Goal: Information Seeking & Learning: Learn about a topic

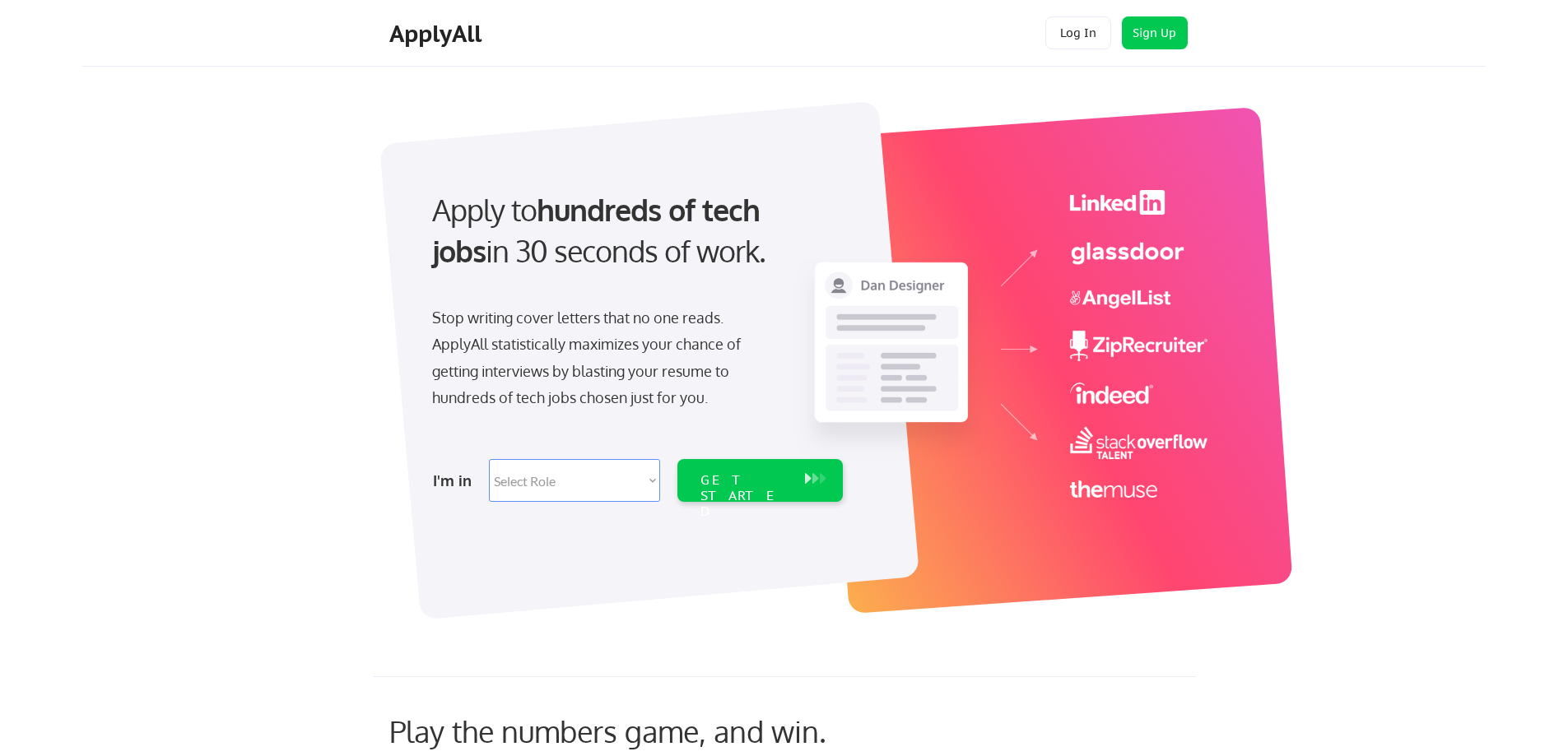
click at [453, 37] on div "ApplyAll" at bounding box center [437, 33] width 97 height 28
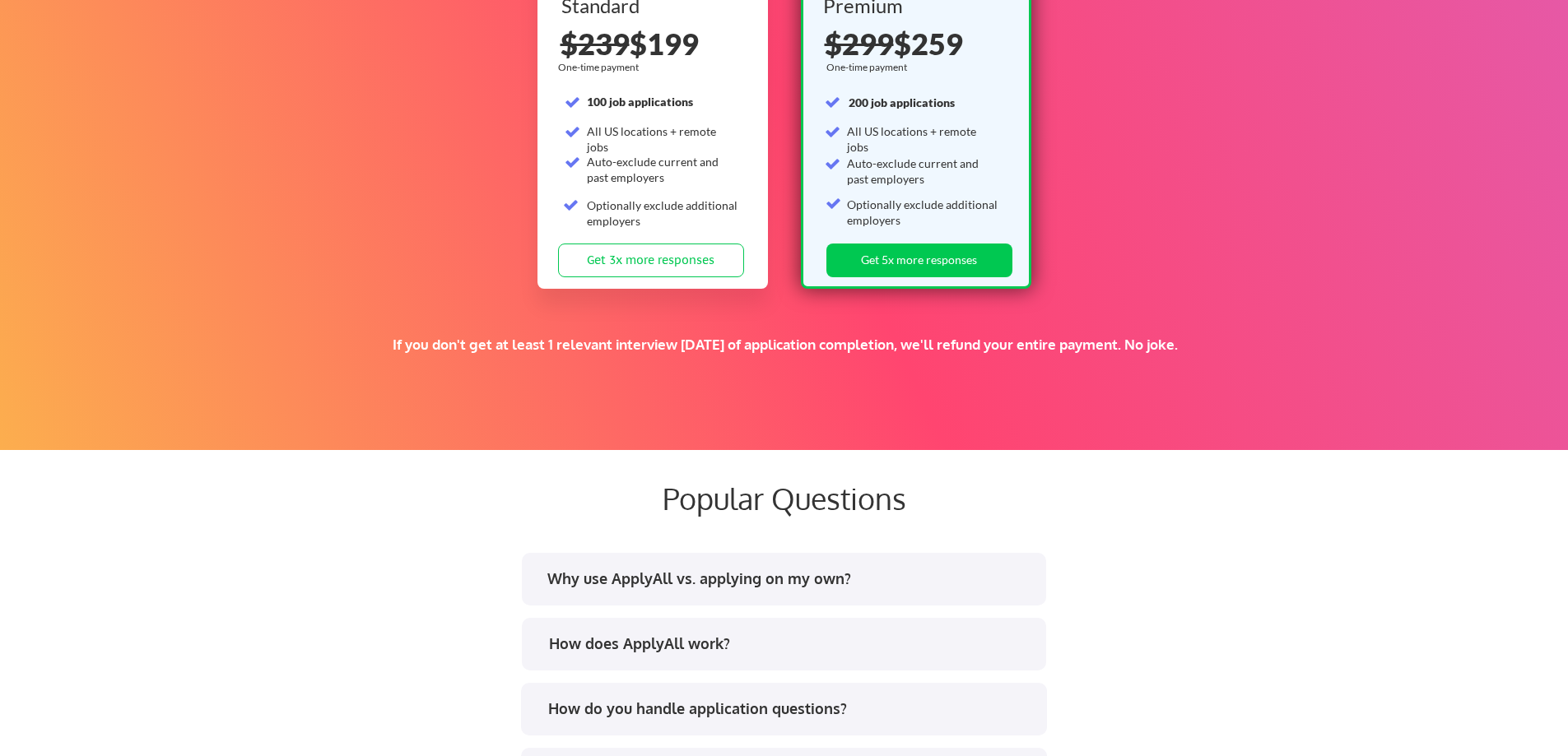
scroll to position [3045, 0]
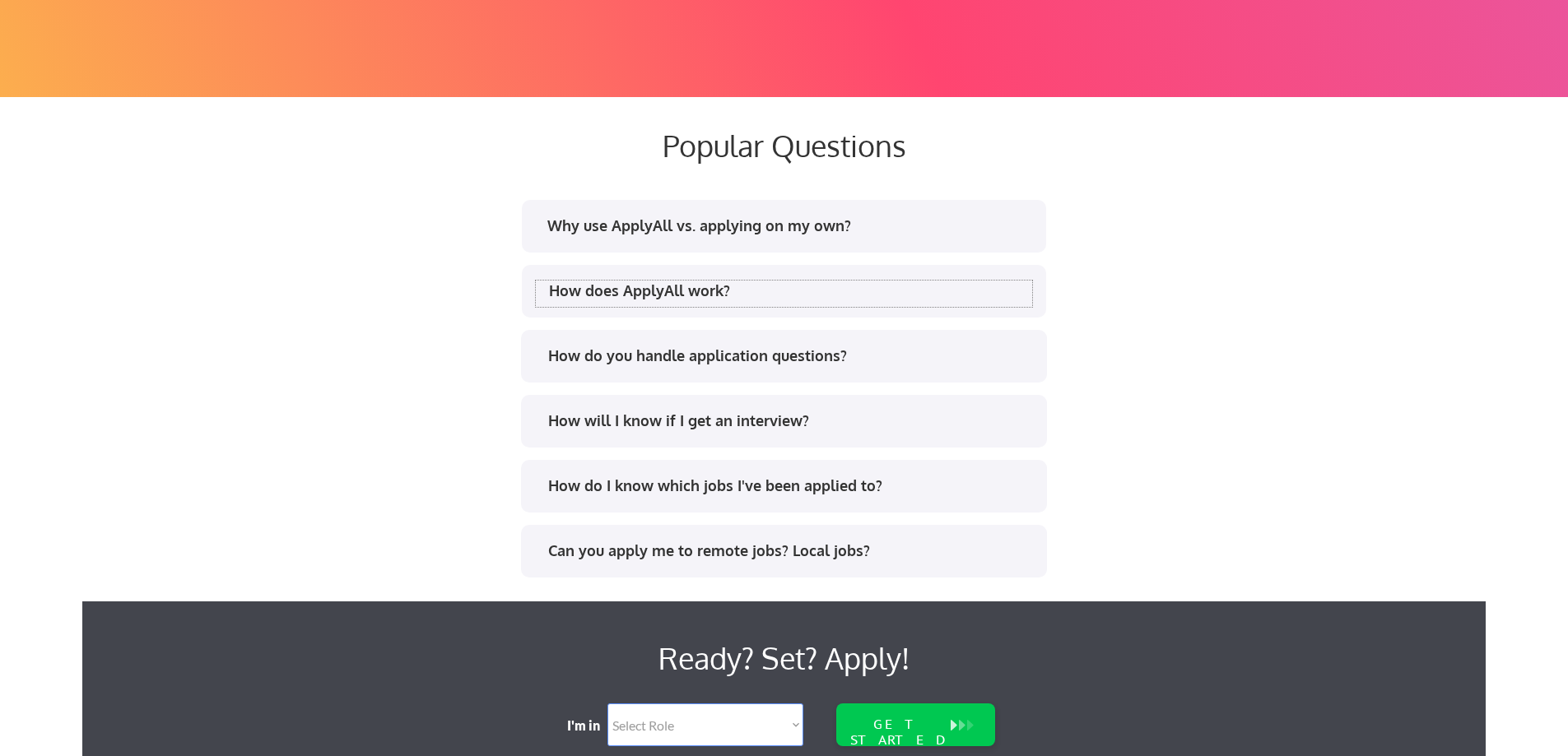
click at [626, 288] on div "How does ApplyAll work?" at bounding box center [790, 291] width 483 height 21
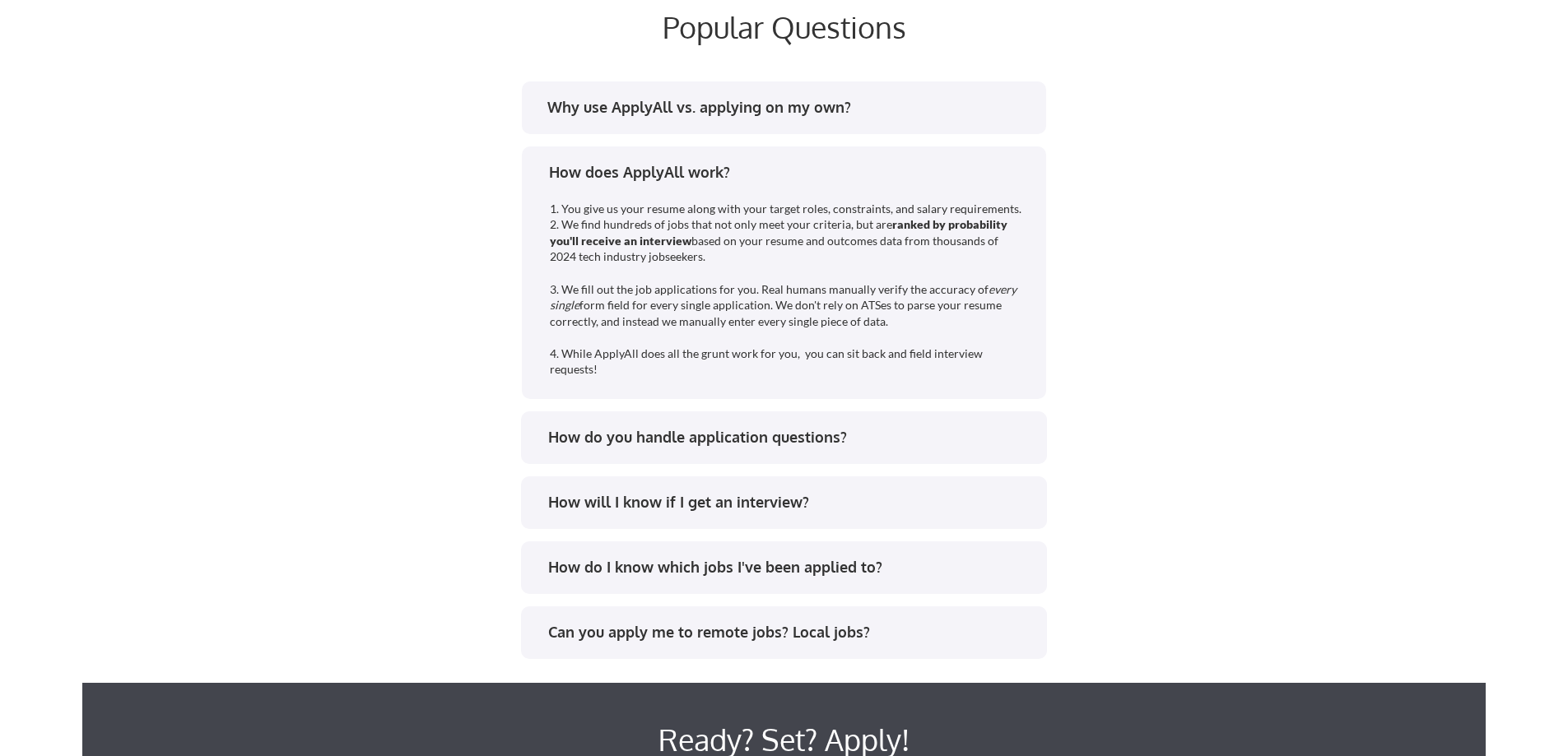
scroll to position [3209, 0]
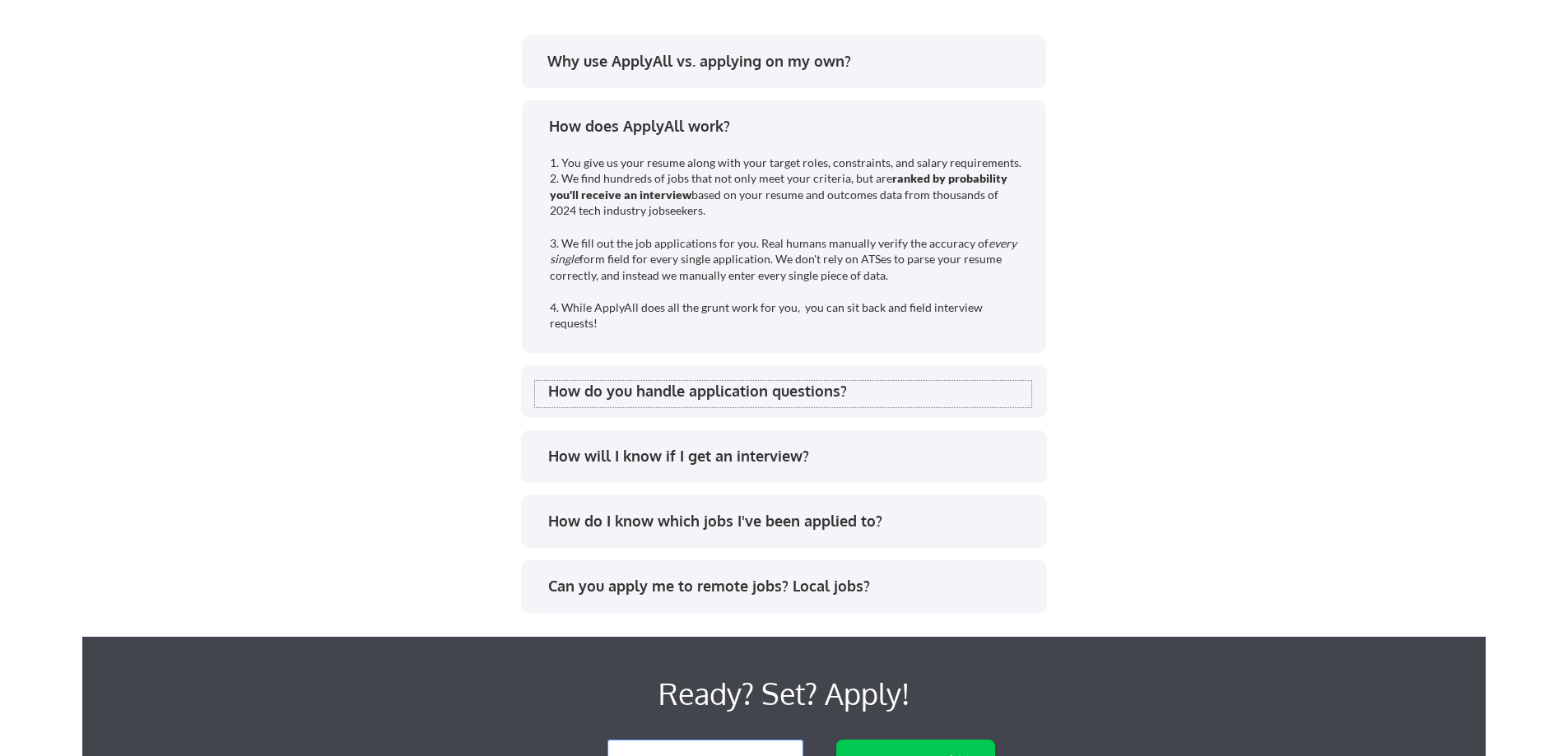
click at [629, 391] on div "How do you handle application questions?" at bounding box center [789, 391] width 483 height 21
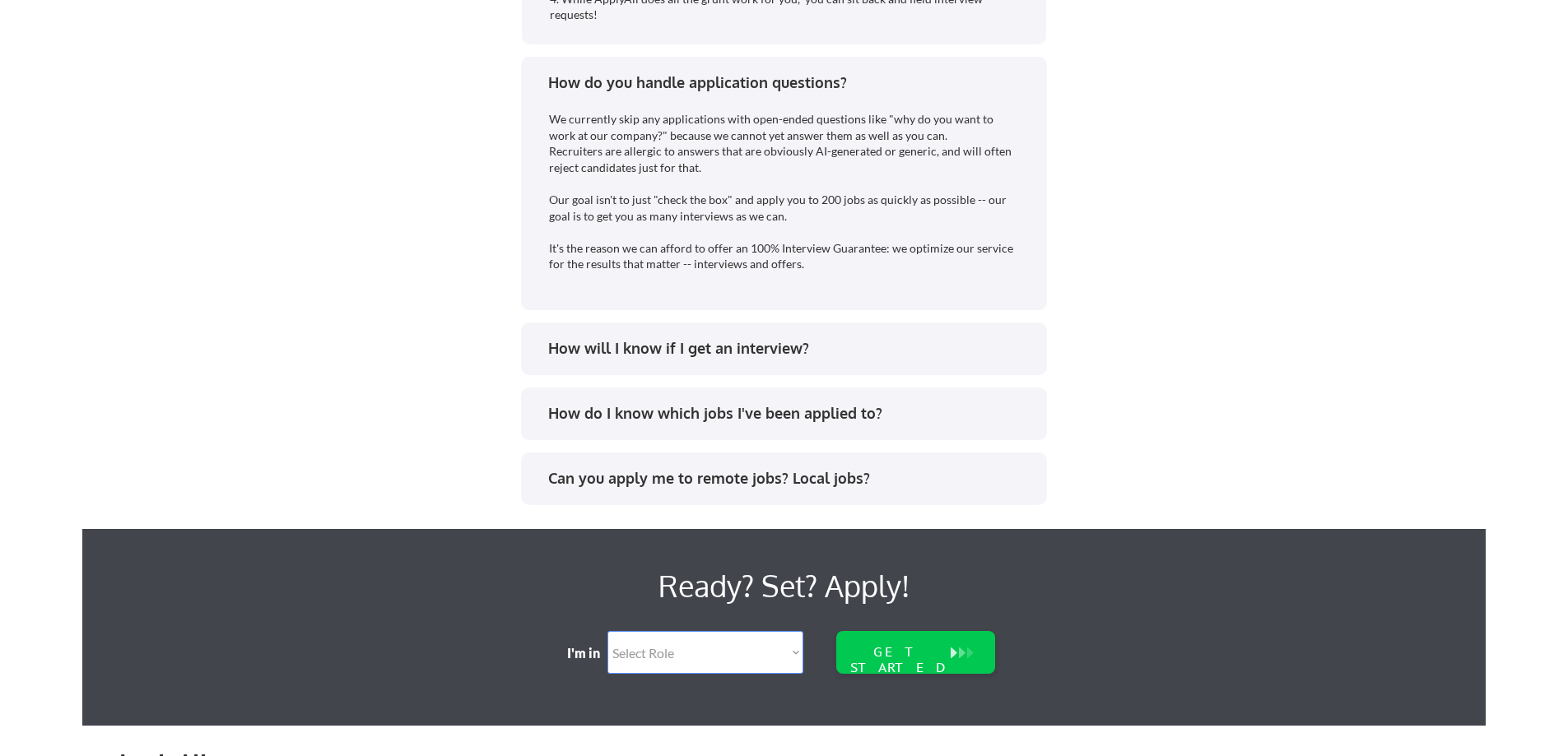
scroll to position [3539, 0]
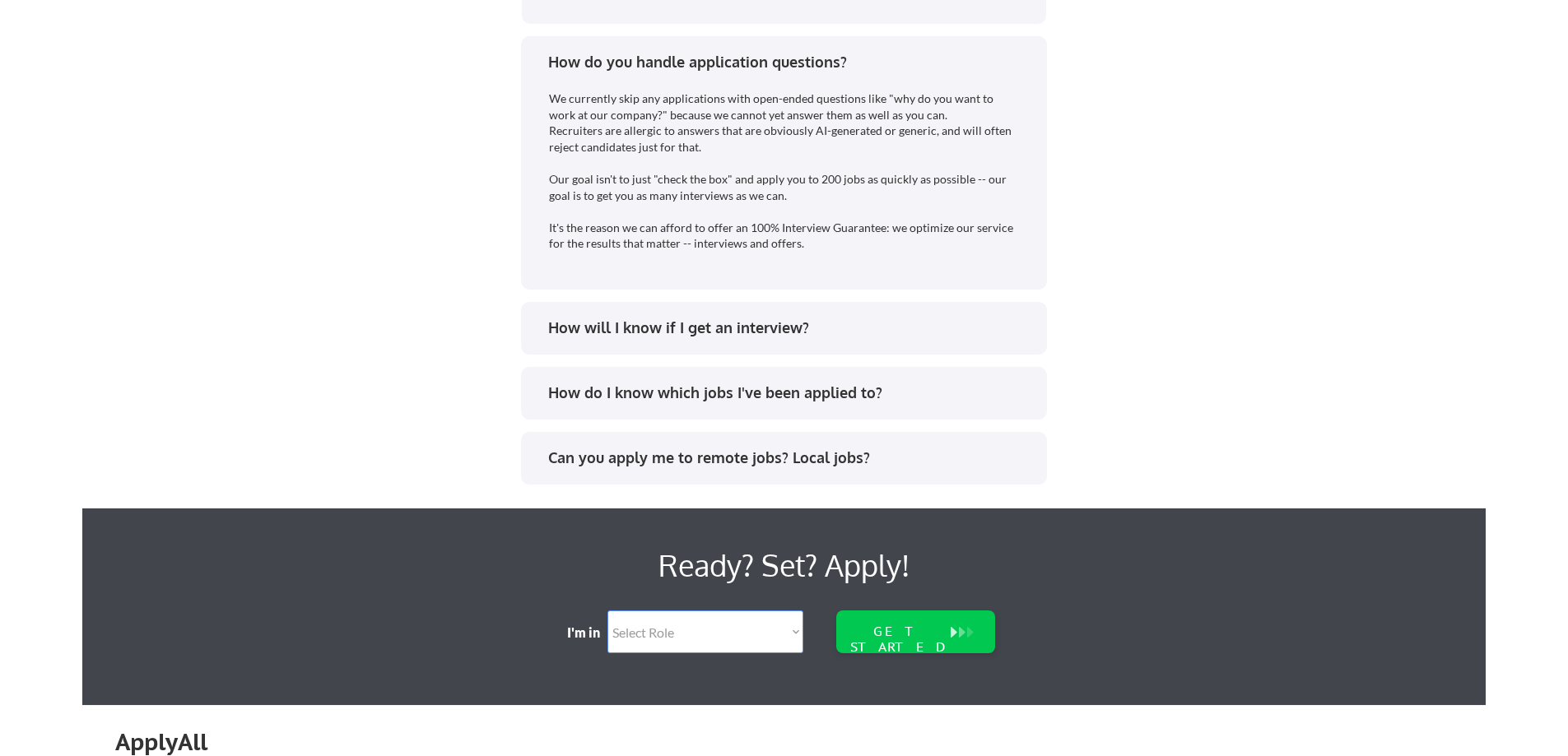
click at [651, 458] on div "Can you apply me to remote jobs? Local jobs?" at bounding box center [789, 457] width 483 height 21
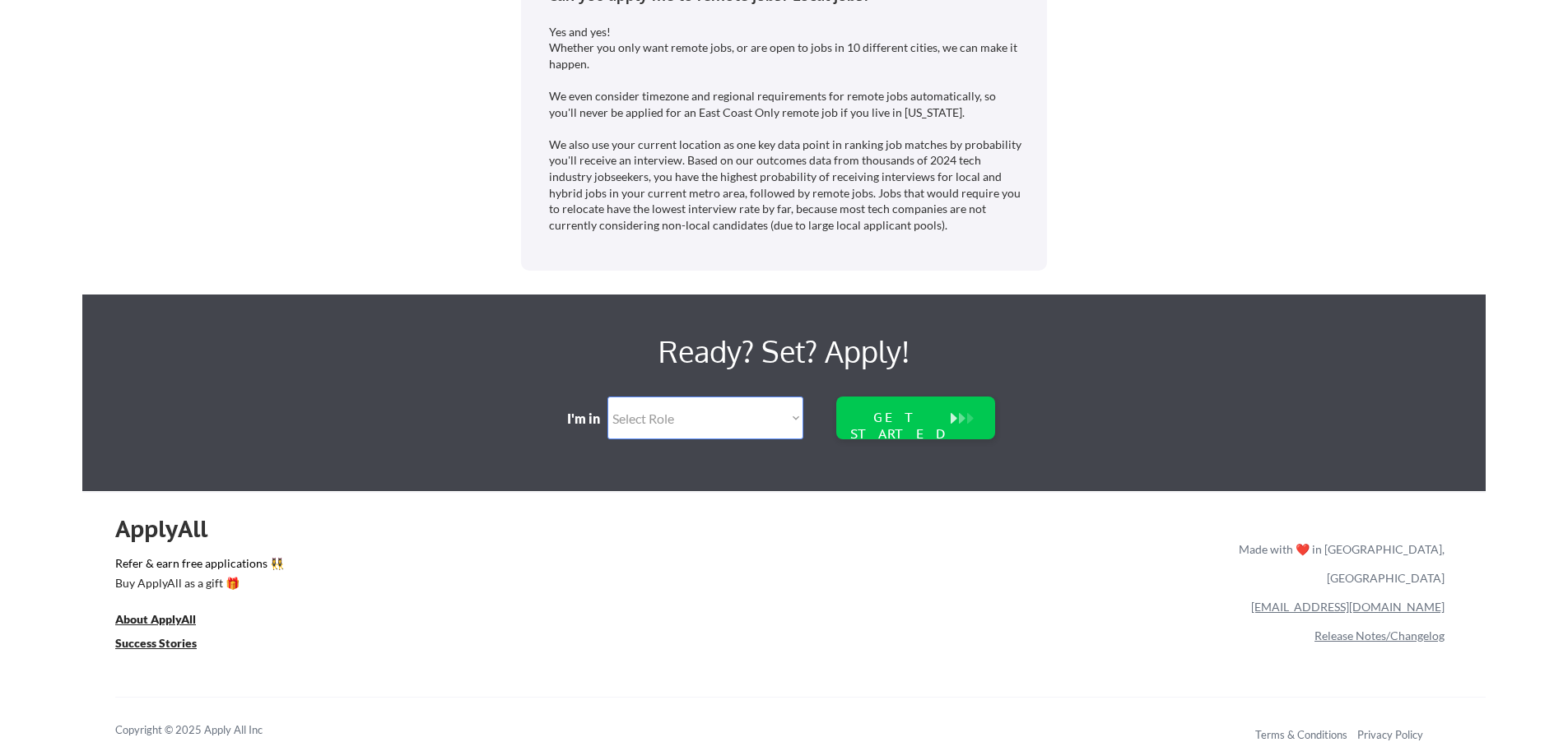
scroll to position [4008, 0]
